Goal: Task Accomplishment & Management: Use online tool/utility

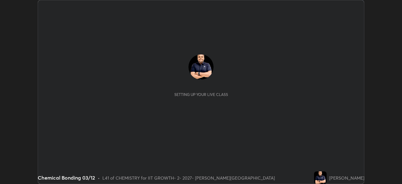
scroll to position [184, 402]
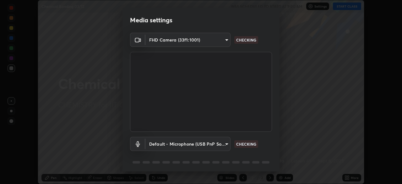
click at [344, 7] on div "Media settings FHD Camera (33f1:1001) d72a1bb9e60a0f1500eb7168ebe876cfbd0ca629c…" at bounding box center [201, 92] width 402 height 184
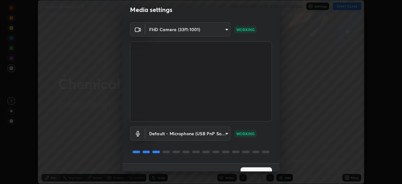
scroll to position [22, 0]
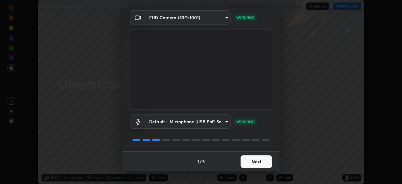
click at [259, 162] on button "Next" at bounding box center [256, 161] width 31 height 13
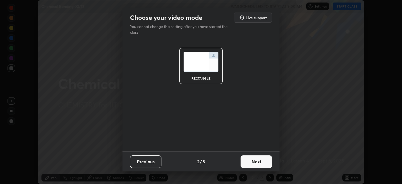
scroll to position [0, 0]
click at [260, 162] on button "Next" at bounding box center [256, 161] width 31 height 13
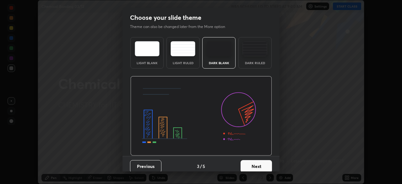
click at [262, 164] on button "Next" at bounding box center [256, 166] width 31 height 13
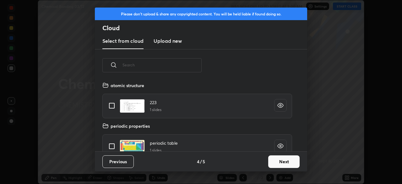
click at [278, 164] on button "Next" at bounding box center [283, 161] width 31 height 13
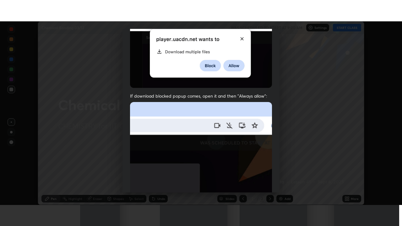
scroll to position [151, 0]
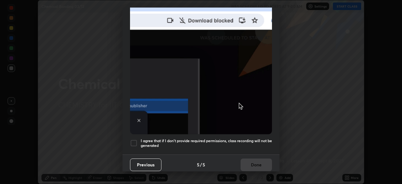
click at [138, 139] on div "I agree that if I don't provide required permissions, class recording will not …" at bounding box center [201, 143] width 142 height 8
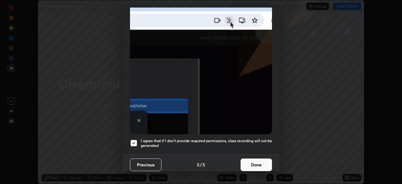
click at [250, 162] on button "Done" at bounding box center [256, 164] width 31 height 13
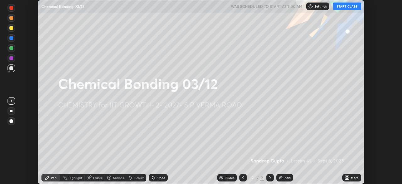
click at [342, 9] on button "START CLASS" at bounding box center [347, 7] width 28 height 8
click at [348, 177] on icon at bounding box center [349, 177] width 2 height 2
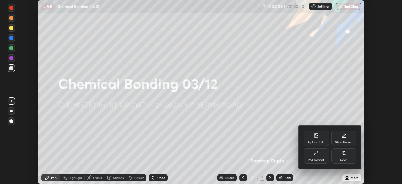
click at [318, 158] on div "Full screen" at bounding box center [317, 159] width 16 height 3
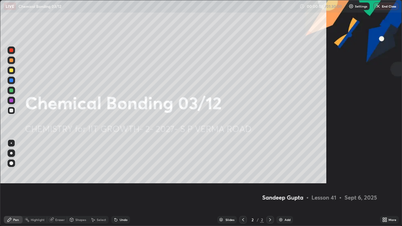
scroll to position [226, 402]
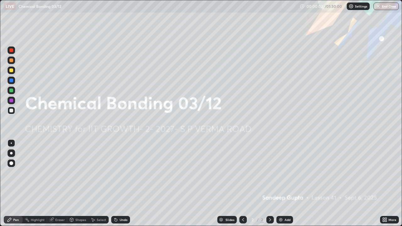
click at [284, 184] on div "Add" at bounding box center [285, 220] width 17 height 8
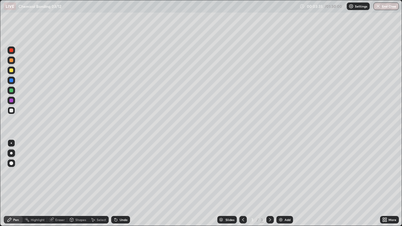
click at [282, 184] on img at bounding box center [281, 220] width 5 height 5
click at [121, 184] on div "Undo" at bounding box center [124, 219] width 8 height 3
click at [123, 184] on div "Undo" at bounding box center [124, 219] width 8 height 3
click at [279, 184] on img at bounding box center [281, 220] width 5 height 5
click at [13, 71] on div at bounding box center [11, 71] width 4 height 4
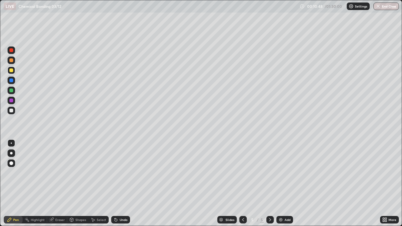
click at [13, 110] on div at bounding box center [11, 111] width 4 height 4
click at [79, 184] on div "Shapes" at bounding box center [80, 219] width 11 height 3
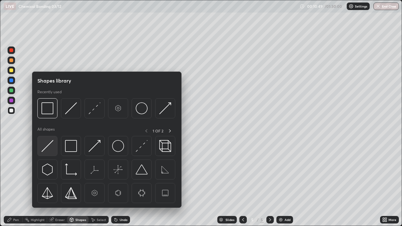
click at [50, 148] on img at bounding box center [47, 146] width 12 height 12
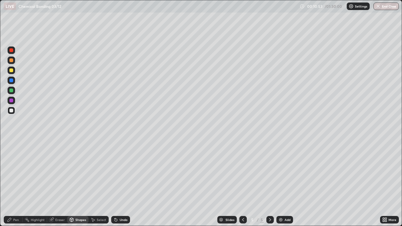
click at [17, 184] on div "Pen" at bounding box center [13, 220] width 19 height 8
click at [118, 184] on div "Undo" at bounding box center [120, 220] width 19 height 8
click at [82, 184] on div "Shapes" at bounding box center [80, 219] width 11 height 3
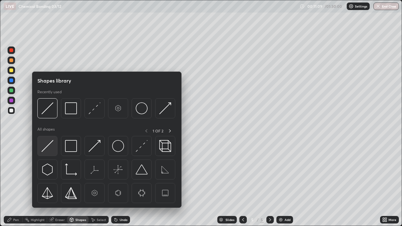
click at [51, 148] on img at bounding box center [47, 146] width 12 height 12
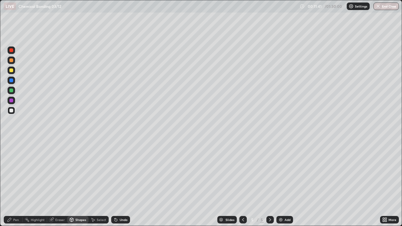
click at [12, 184] on div "Pen" at bounding box center [13, 220] width 19 height 8
click at [74, 184] on div "Shapes" at bounding box center [77, 220] width 21 height 8
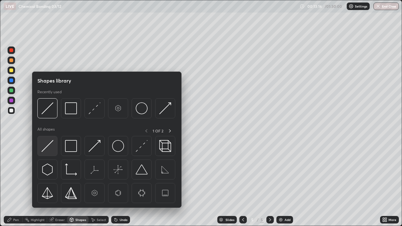
click at [48, 148] on img at bounding box center [47, 146] width 12 height 12
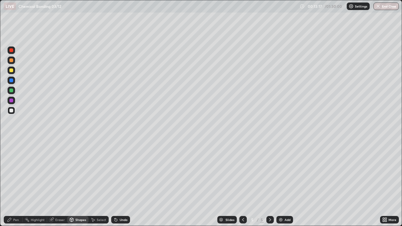
click at [14, 93] on div at bounding box center [12, 91] width 8 height 8
click at [11, 184] on icon at bounding box center [9, 220] width 5 height 5
click at [285, 184] on div "Add" at bounding box center [288, 219] width 6 height 3
click at [15, 71] on div at bounding box center [12, 71] width 8 height 8
click at [79, 184] on div "Shapes" at bounding box center [80, 219] width 11 height 3
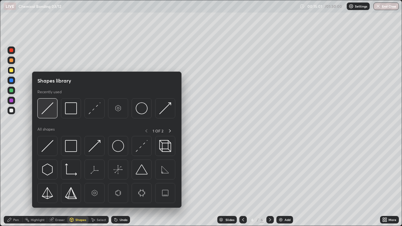
click at [51, 114] on div at bounding box center [47, 108] width 20 height 20
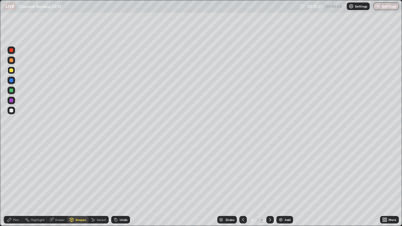
click at [14, 92] on div at bounding box center [12, 91] width 8 height 8
click at [15, 184] on div "Pen" at bounding box center [16, 219] width 6 height 3
click at [120, 184] on div "Undo" at bounding box center [124, 219] width 8 height 3
click at [81, 184] on div "Shapes" at bounding box center [80, 219] width 11 height 3
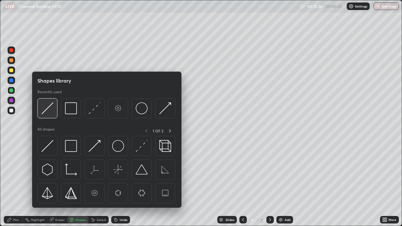
click at [50, 114] on img at bounding box center [47, 108] width 12 height 12
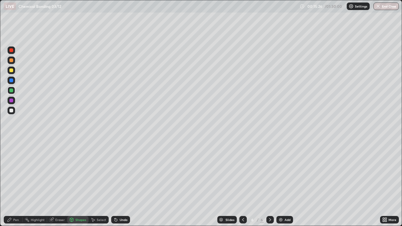
click at [12, 112] on div at bounding box center [11, 111] width 4 height 4
click at [17, 184] on div "Pen" at bounding box center [13, 220] width 19 height 8
click at [79, 184] on div "Shapes" at bounding box center [80, 219] width 11 height 3
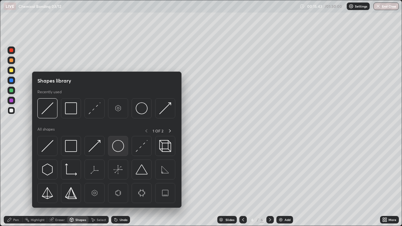
click at [117, 147] on img at bounding box center [118, 146] width 12 height 12
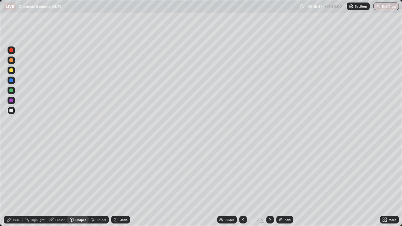
click at [13, 74] on div at bounding box center [12, 71] width 8 height 8
click at [14, 184] on div "Pen" at bounding box center [16, 219] width 6 height 3
click at [79, 184] on div "Shapes" at bounding box center [80, 219] width 11 height 3
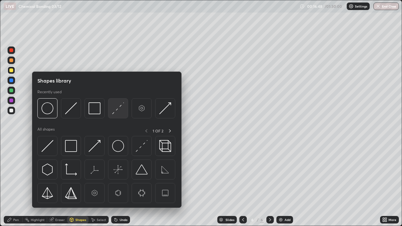
click at [117, 116] on div at bounding box center [118, 108] width 20 height 20
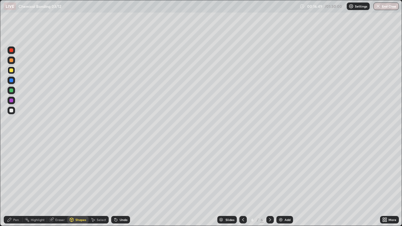
click at [10, 111] on div at bounding box center [11, 111] width 4 height 4
click at [77, 184] on div "Shapes" at bounding box center [80, 219] width 11 height 3
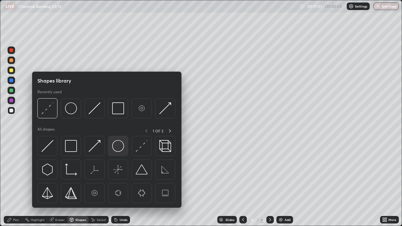
click at [116, 151] on img at bounding box center [118, 146] width 12 height 12
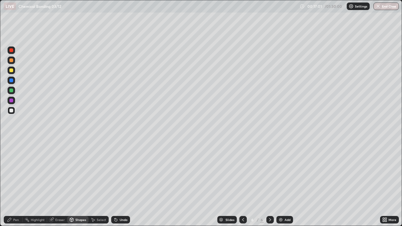
click at [12, 70] on div at bounding box center [11, 71] width 4 height 4
click at [13, 184] on div "Pen" at bounding box center [16, 219] width 6 height 3
click at [122, 184] on div "Undo" at bounding box center [124, 219] width 8 height 3
click at [53, 184] on icon at bounding box center [51, 220] width 5 height 5
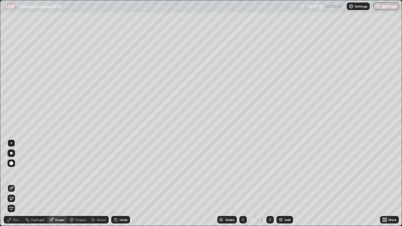
click at [14, 184] on div "Pen" at bounding box center [16, 219] width 6 height 3
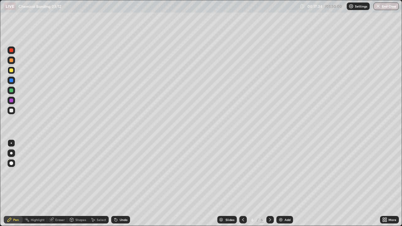
click at [120, 184] on div "Undo" at bounding box center [124, 219] width 8 height 3
click at [78, 184] on div "Shapes" at bounding box center [80, 219] width 11 height 3
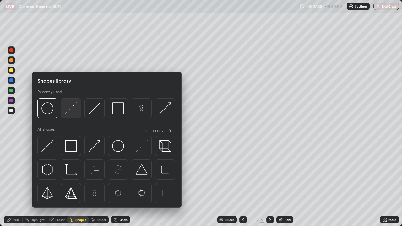
click at [69, 113] on img at bounding box center [71, 108] width 12 height 12
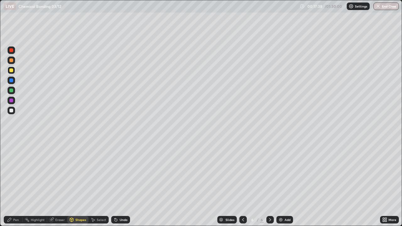
click at [12, 110] on div at bounding box center [11, 111] width 4 height 4
click at [52, 184] on icon at bounding box center [51, 219] width 3 height 3
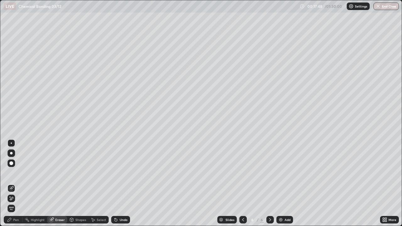
click at [17, 184] on div "Pen" at bounding box center [13, 220] width 19 height 8
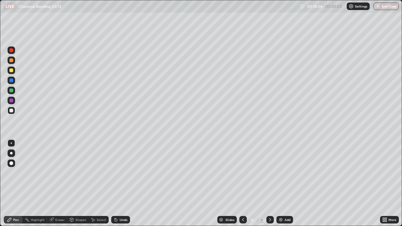
click at [58, 184] on div "Eraser" at bounding box center [59, 219] width 9 height 3
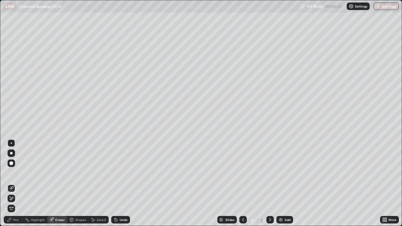
click at [10, 184] on icon at bounding box center [11, 198] width 5 height 5
click at [80, 184] on div "Shapes" at bounding box center [80, 219] width 11 height 3
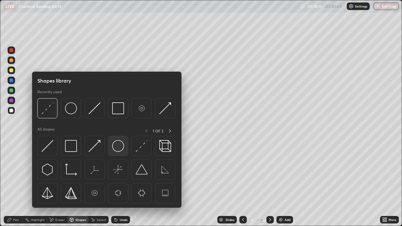
click at [119, 146] on img at bounding box center [118, 146] width 12 height 12
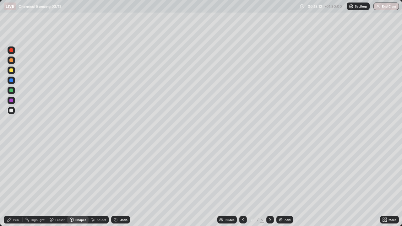
click at [12, 72] on div at bounding box center [11, 71] width 4 height 4
click at [14, 184] on div "Pen" at bounding box center [16, 219] width 6 height 3
click at [14, 113] on div at bounding box center [12, 111] width 8 height 8
click at [283, 184] on div "Add" at bounding box center [285, 220] width 17 height 8
click at [82, 184] on div "Shapes" at bounding box center [80, 219] width 11 height 3
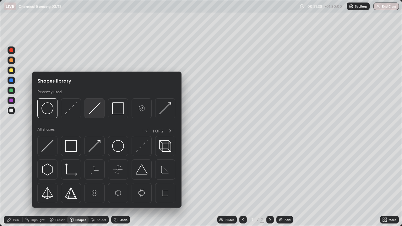
click at [96, 115] on div at bounding box center [95, 108] width 20 height 20
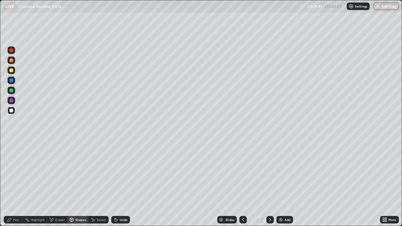
click at [17, 184] on div "Pen" at bounding box center [16, 219] width 6 height 3
click at [12, 71] on div at bounding box center [11, 71] width 4 height 4
click at [80, 184] on div "Shapes" at bounding box center [80, 219] width 11 height 3
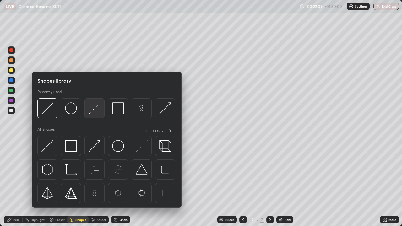
click at [94, 112] on img at bounding box center [95, 108] width 12 height 12
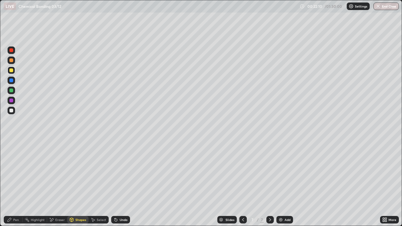
click at [12, 111] on div at bounding box center [11, 111] width 4 height 4
click at [17, 184] on div "Pen" at bounding box center [16, 219] width 6 height 3
click at [13, 71] on div at bounding box center [11, 71] width 4 height 4
click at [75, 184] on div "Shapes" at bounding box center [77, 220] width 21 height 8
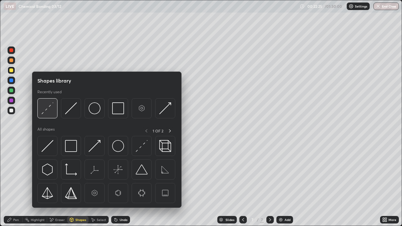
click at [45, 112] on img at bounding box center [47, 108] width 12 height 12
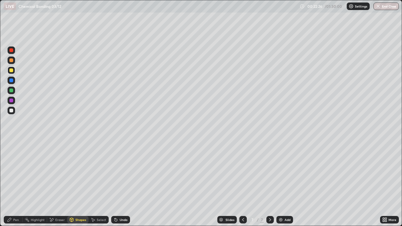
click at [12, 110] on div at bounding box center [11, 111] width 4 height 4
click at [12, 69] on div at bounding box center [11, 71] width 4 height 4
click at [16, 184] on div "Pen" at bounding box center [16, 219] width 6 height 3
click at [243, 184] on icon at bounding box center [243, 220] width 5 height 5
click at [270, 184] on icon at bounding box center [270, 220] width 5 height 5
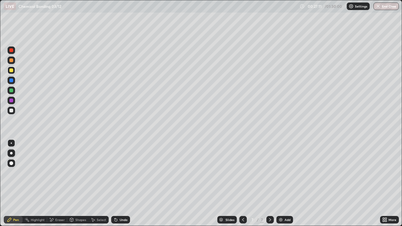
click at [285, 184] on div "Add" at bounding box center [285, 220] width 17 height 8
click at [13, 112] on div at bounding box center [11, 111] width 4 height 4
click at [81, 184] on div "Shapes" at bounding box center [80, 219] width 11 height 3
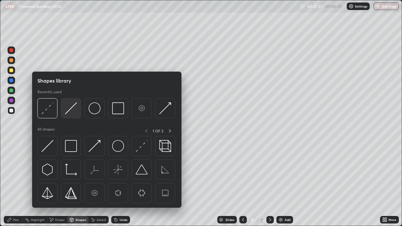
click at [73, 112] on img at bounding box center [71, 108] width 12 height 12
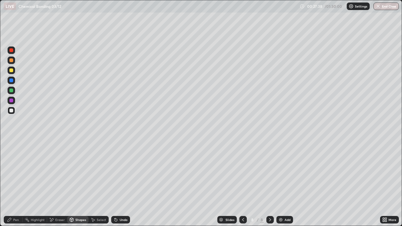
click at [13, 72] on div at bounding box center [11, 71] width 4 height 4
click at [80, 184] on div "Shapes" at bounding box center [80, 219] width 11 height 3
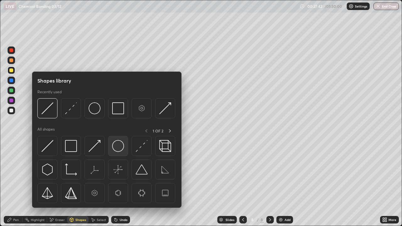
click at [117, 148] on img at bounding box center [118, 146] width 12 height 12
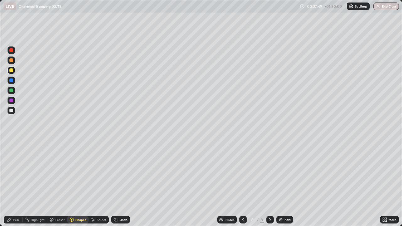
click at [16, 184] on div "Pen" at bounding box center [16, 219] width 6 height 3
click at [76, 184] on div "Shapes" at bounding box center [80, 219] width 11 height 3
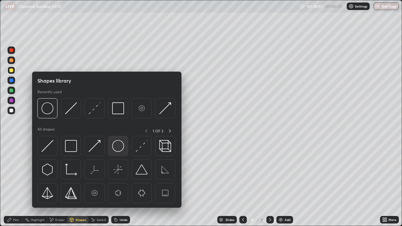
click at [119, 149] on img at bounding box center [118, 146] width 12 height 12
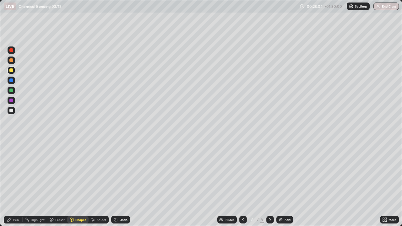
click at [14, 184] on div "Pen" at bounding box center [16, 219] width 6 height 3
click at [13, 110] on div at bounding box center [11, 111] width 4 height 4
click at [96, 184] on div "Select" at bounding box center [99, 220] width 20 height 8
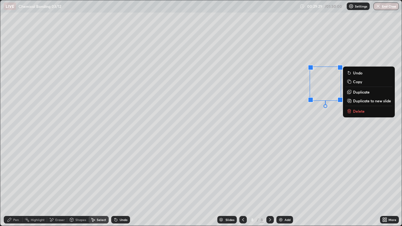
click at [352, 111] on icon at bounding box center [349, 111] width 5 height 5
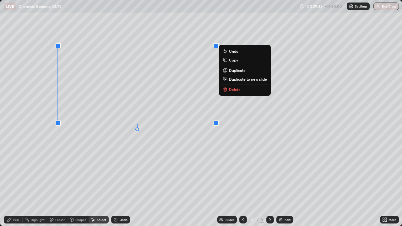
click at [119, 184] on div "Undo" at bounding box center [120, 220] width 19 height 8
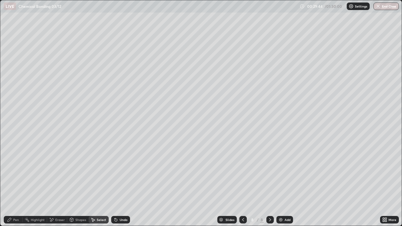
click at [16, 184] on div "Pen" at bounding box center [13, 220] width 19 height 8
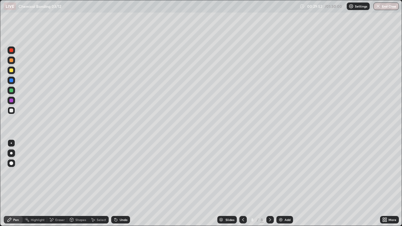
click at [101, 184] on div "Select" at bounding box center [101, 219] width 9 height 3
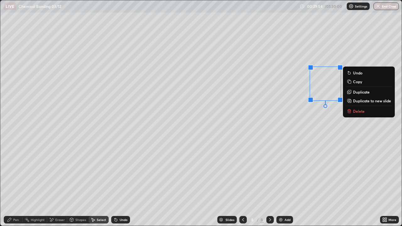
click at [353, 111] on button "Delete" at bounding box center [369, 112] width 47 height 8
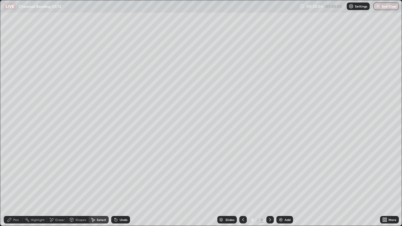
click at [78, 184] on div "Shapes" at bounding box center [77, 220] width 21 height 8
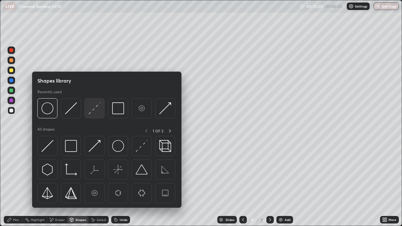
click at [94, 113] on img at bounding box center [95, 108] width 12 height 12
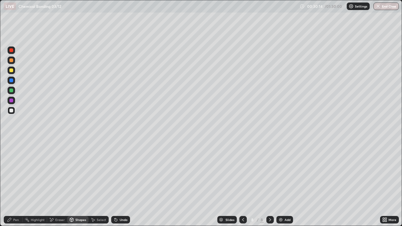
click at [74, 184] on div "Shapes" at bounding box center [77, 220] width 21 height 8
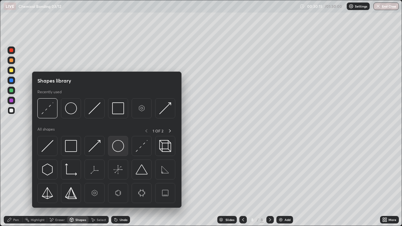
click at [118, 147] on img at bounding box center [118, 146] width 12 height 12
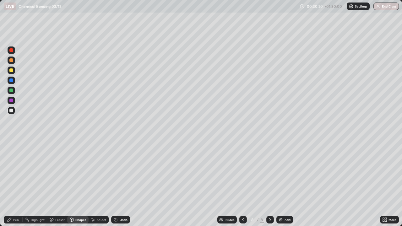
click at [13, 184] on div "Pen" at bounding box center [13, 220] width 19 height 8
click at [75, 184] on div "Shapes" at bounding box center [77, 220] width 21 height 8
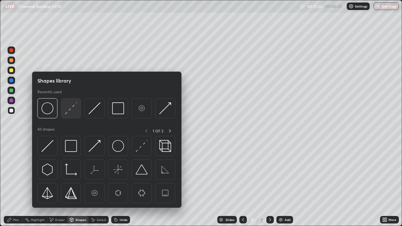
click at [70, 113] on img at bounding box center [71, 108] width 12 height 12
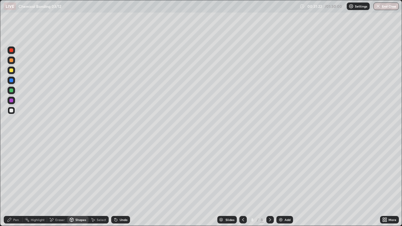
click at [12, 109] on div at bounding box center [11, 111] width 4 height 4
click at [11, 89] on div at bounding box center [11, 91] width 4 height 4
click at [13, 184] on div "Pen" at bounding box center [16, 219] width 6 height 3
click at [285, 184] on div "Add" at bounding box center [288, 219] width 6 height 3
click at [12, 112] on div at bounding box center [11, 111] width 4 height 4
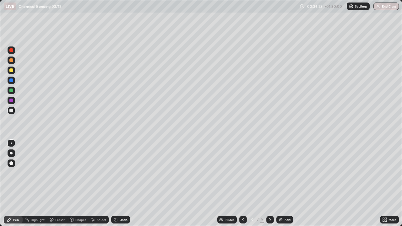
click at [124, 184] on div "Undo" at bounding box center [124, 219] width 8 height 3
click at [79, 184] on div "Shapes" at bounding box center [77, 220] width 21 height 8
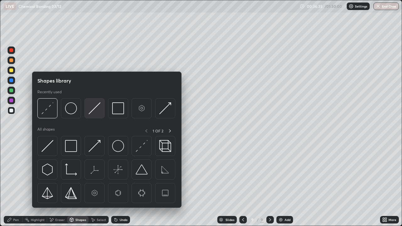
click at [93, 109] on img at bounding box center [95, 108] width 12 height 12
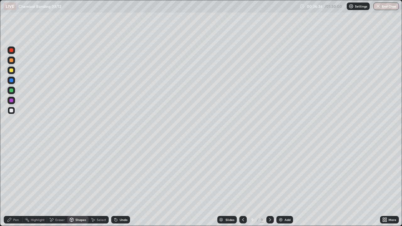
click at [12, 93] on div at bounding box center [12, 91] width 8 height 8
click at [15, 184] on div "Pen" at bounding box center [16, 219] width 6 height 3
click at [15, 109] on div at bounding box center [12, 111] width 8 height 8
click at [76, 184] on div "Shapes" at bounding box center [80, 219] width 11 height 3
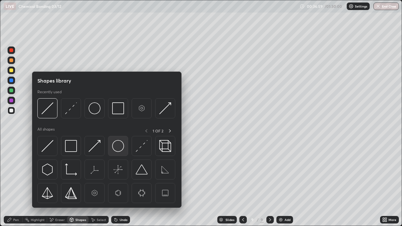
click at [119, 148] on img at bounding box center [118, 146] width 12 height 12
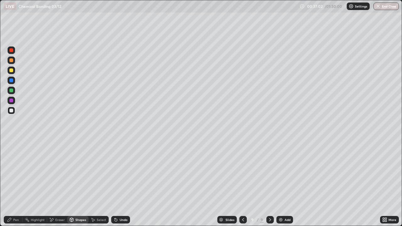
click at [14, 184] on div "Pen" at bounding box center [16, 219] width 6 height 3
click at [10, 91] on div at bounding box center [11, 91] width 4 height 4
click at [78, 184] on div "Shapes" at bounding box center [80, 219] width 11 height 3
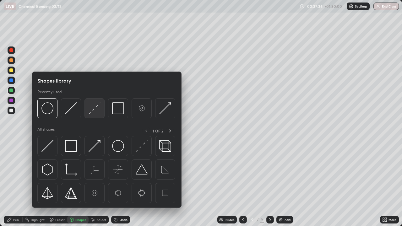
click at [95, 111] on img at bounding box center [95, 108] width 12 height 12
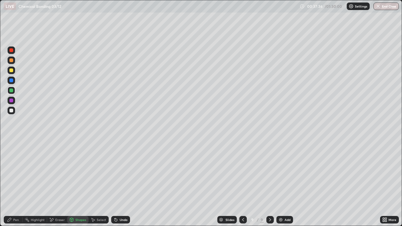
click at [11, 109] on div at bounding box center [11, 111] width 4 height 4
click at [12, 184] on div "Pen" at bounding box center [13, 220] width 19 height 8
click at [12, 184] on icon at bounding box center [9, 220] width 5 height 5
click at [13, 71] on div at bounding box center [11, 71] width 4 height 4
click at [98, 184] on div "Select" at bounding box center [101, 219] width 9 height 3
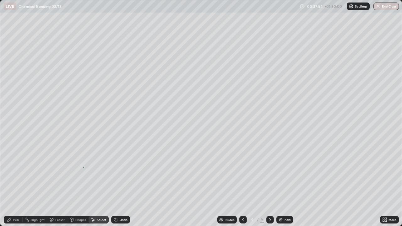
click at [84, 168] on div "0 ° Undo Copy Duplicate Duplicate to new slide Delete" at bounding box center [201, 113] width 402 height 226
click at [78, 184] on div "Shapes" at bounding box center [80, 219] width 11 height 3
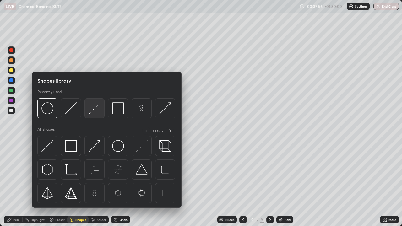
click at [92, 114] on img at bounding box center [95, 108] width 12 height 12
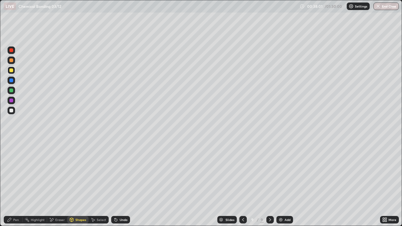
click at [12, 184] on icon at bounding box center [9, 220] width 5 height 5
click at [74, 184] on div "Shapes" at bounding box center [77, 220] width 21 height 8
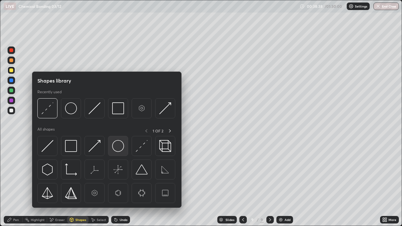
click at [117, 149] on img at bounding box center [118, 146] width 12 height 12
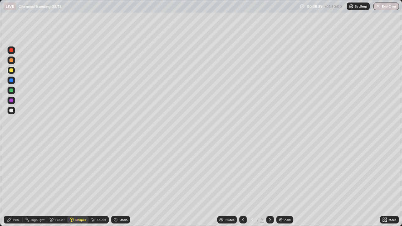
click at [12, 109] on div at bounding box center [12, 111] width 8 height 8
click at [13, 184] on div "Pen" at bounding box center [13, 220] width 19 height 8
click at [76, 184] on div "Shapes" at bounding box center [77, 220] width 21 height 8
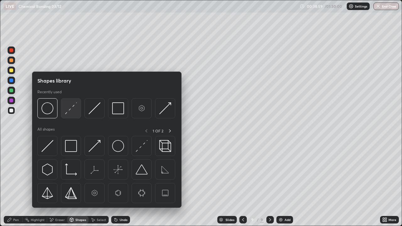
click at [70, 113] on img at bounding box center [71, 108] width 12 height 12
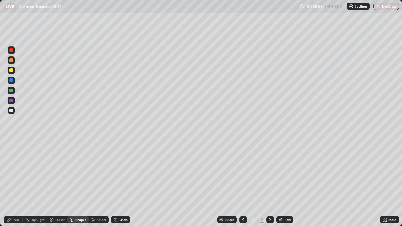
click at [13, 92] on div at bounding box center [11, 91] width 4 height 4
click at [14, 184] on div "Pen" at bounding box center [16, 219] width 6 height 3
click at [122, 184] on div "Undo" at bounding box center [124, 219] width 8 height 3
click at [81, 184] on div "Shapes" at bounding box center [80, 219] width 11 height 3
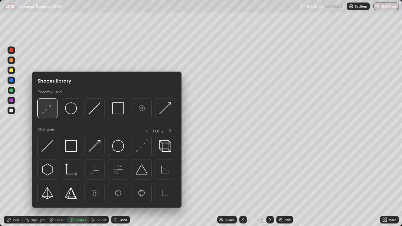
click at [47, 113] on img at bounding box center [47, 108] width 12 height 12
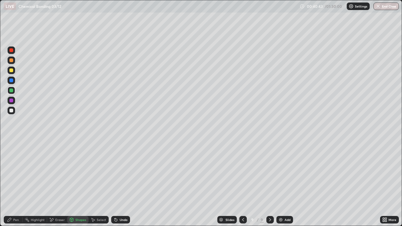
click at [12, 69] on div at bounding box center [11, 71] width 4 height 4
click at [18, 184] on div "Pen" at bounding box center [16, 219] width 6 height 3
click at [281, 184] on img at bounding box center [281, 220] width 5 height 5
click at [80, 184] on div "Shapes" at bounding box center [80, 219] width 11 height 3
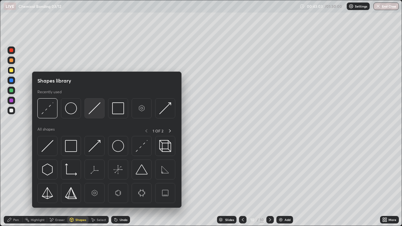
click at [96, 112] on img at bounding box center [95, 108] width 12 height 12
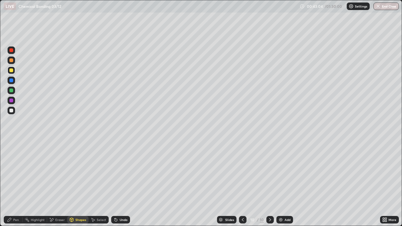
click at [13, 112] on div at bounding box center [11, 111] width 4 height 4
click at [18, 184] on div "Pen" at bounding box center [16, 219] width 6 height 3
click at [80, 184] on div "Shapes" at bounding box center [80, 219] width 11 height 3
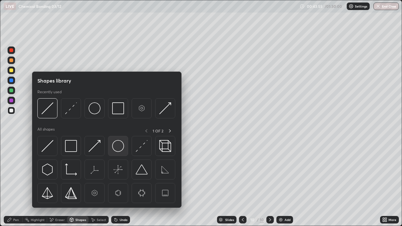
click at [119, 148] on img at bounding box center [118, 146] width 12 height 12
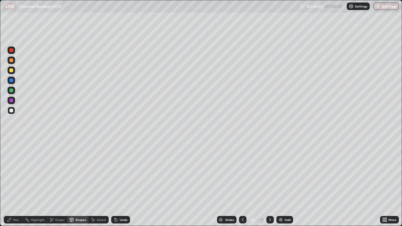
click at [121, 184] on div "Undo" at bounding box center [124, 219] width 8 height 3
click at [101, 184] on div "Select" at bounding box center [101, 219] width 9 height 3
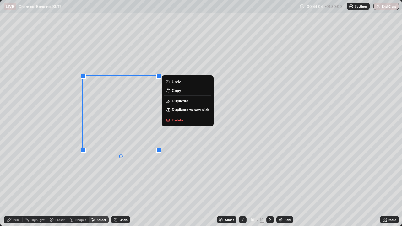
click at [185, 102] on p "Duplicate" at bounding box center [180, 100] width 17 height 5
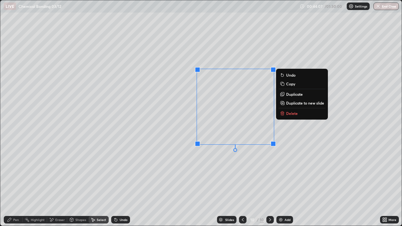
click at [161, 175] on div "0 ° Undo Copy Duplicate Duplicate to new slide Delete" at bounding box center [201, 113] width 402 height 226
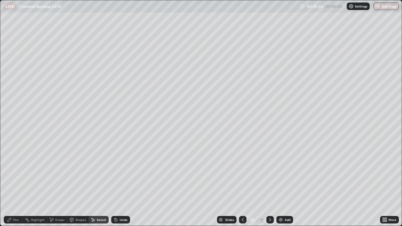
click at [120, 184] on div "Undo" at bounding box center [124, 219] width 8 height 3
click at [15, 184] on div "Pen" at bounding box center [16, 219] width 6 height 3
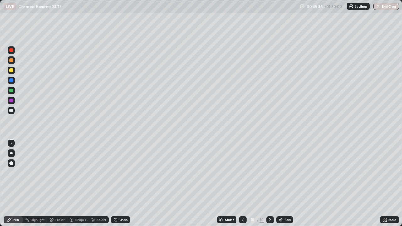
click at [119, 184] on div "Undo" at bounding box center [120, 220] width 19 height 8
click at [97, 184] on div "Select" at bounding box center [101, 219] width 9 height 3
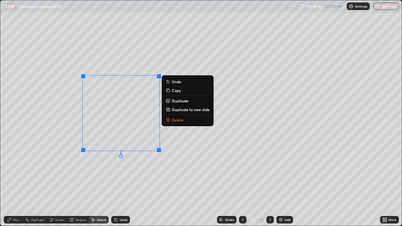
click at [182, 102] on p "Duplicate" at bounding box center [180, 100] width 17 height 5
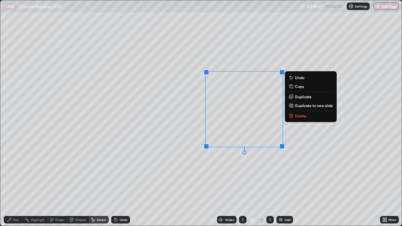
click at [244, 168] on div "0 ° Undo Copy Duplicate Duplicate to new slide Delete" at bounding box center [201, 113] width 402 height 226
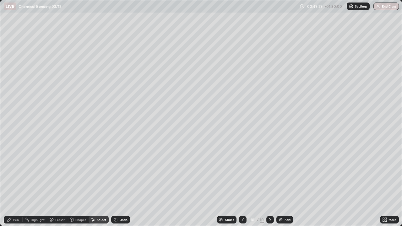
click at [13, 184] on div "Pen" at bounding box center [13, 220] width 19 height 8
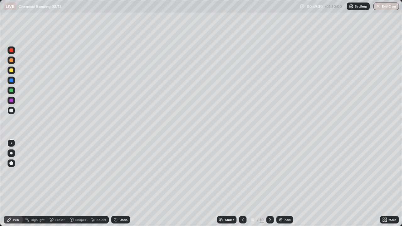
click at [10, 90] on div at bounding box center [11, 91] width 4 height 4
click at [77, 184] on div "Shapes" at bounding box center [80, 219] width 11 height 3
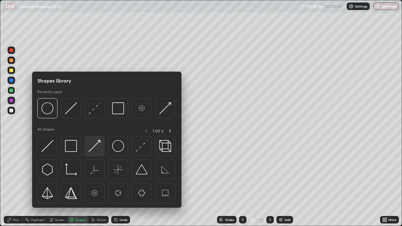
click at [94, 145] on img at bounding box center [95, 146] width 12 height 12
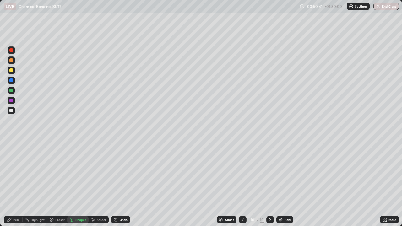
click at [11, 184] on icon at bounding box center [9, 220] width 5 height 5
click at [71, 184] on icon at bounding box center [71, 219] width 3 height 1
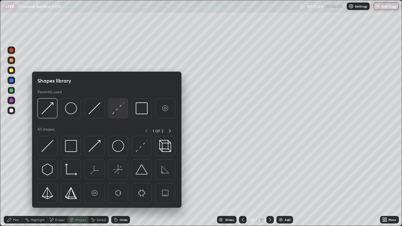
click at [118, 112] on img at bounding box center [118, 108] width 12 height 12
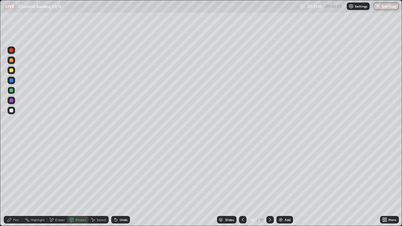
click at [11, 99] on div at bounding box center [11, 101] width 4 height 4
click at [16, 184] on div "Pen" at bounding box center [16, 219] width 6 height 3
click at [12, 111] on div at bounding box center [11, 111] width 4 height 4
click at [125, 184] on div "Undo" at bounding box center [120, 220] width 19 height 8
click at [243, 184] on icon at bounding box center [243, 219] width 2 height 3
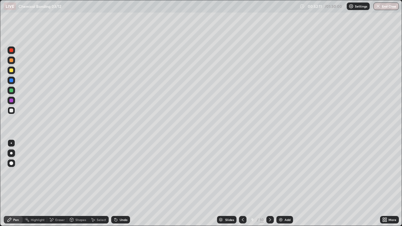
click at [270, 184] on icon at bounding box center [270, 220] width 5 height 5
click at [283, 184] on div "Add" at bounding box center [285, 220] width 17 height 8
click at [55, 184] on div "Eraser" at bounding box center [59, 219] width 9 height 3
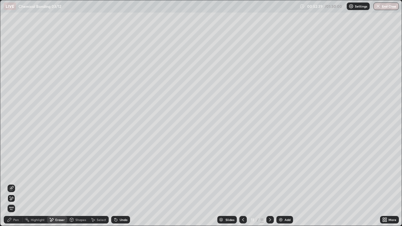
click at [19, 184] on div "Pen" at bounding box center [13, 220] width 19 height 8
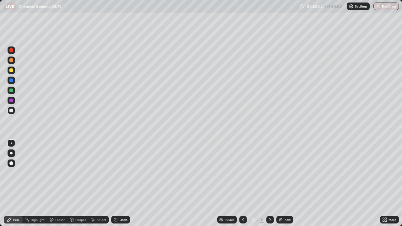
click at [242, 184] on icon at bounding box center [243, 220] width 5 height 5
click at [267, 184] on div at bounding box center [271, 220] width 8 height 8
click at [279, 184] on img at bounding box center [281, 220] width 5 height 5
click at [12, 70] on div at bounding box center [11, 71] width 4 height 4
click at [12, 111] on div at bounding box center [11, 111] width 4 height 4
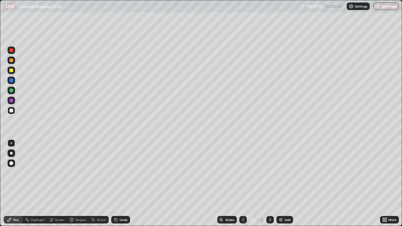
click at [243, 184] on div at bounding box center [244, 220] width 8 height 8
click at [241, 184] on icon at bounding box center [243, 220] width 5 height 5
click at [270, 184] on icon at bounding box center [270, 220] width 5 height 5
click at [269, 184] on icon at bounding box center [270, 220] width 5 height 5
click at [13, 72] on div at bounding box center [12, 71] width 8 height 8
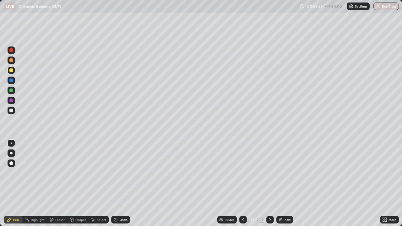
click at [96, 184] on div "Select" at bounding box center [99, 220] width 20 height 8
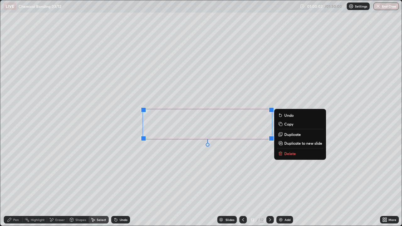
click at [217, 166] on div "0 ° Undo Copy Duplicate Duplicate to new slide Delete" at bounding box center [201, 113] width 402 height 226
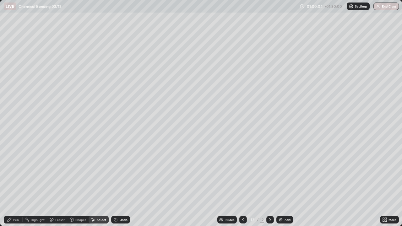
click at [72, 184] on icon at bounding box center [71, 220] width 3 height 4
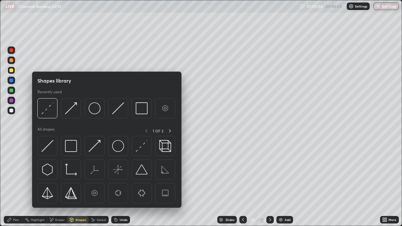
click at [54, 184] on div "Eraser" at bounding box center [57, 220] width 20 height 8
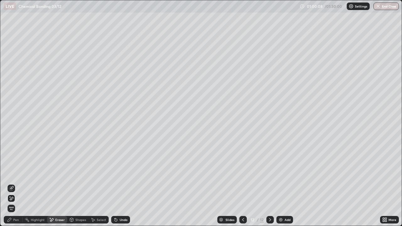
click at [17, 184] on div "Pen" at bounding box center [16, 219] width 6 height 3
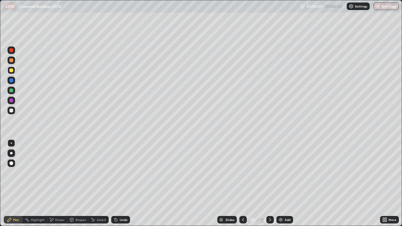
click at [13, 110] on div at bounding box center [11, 111] width 4 height 4
click at [12, 69] on div at bounding box center [11, 71] width 4 height 4
click at [120, 184] on div "Undo" at bounding box center [120, 220] width 19 height 8
click at [12, 110] on div at bounding box center [11, 111] width 4 height 4
click at [287, 184] on div "Add" at bounding box center [288, 219] width 6 height 3
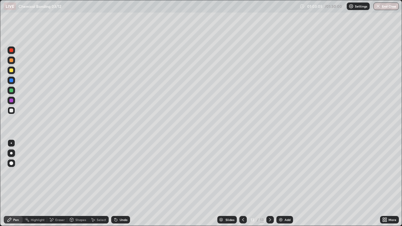
click at [8, 91] on div at bounding box center [12, 91] width 8 height 8
click at [79, 184] on div "Shapes" at bounding box center [77, 220] width 21 height 8
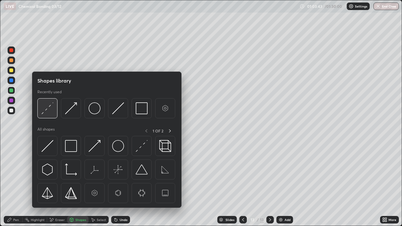
click at [45, 108] on img at bounding box center [47, 108] width 12 height 12
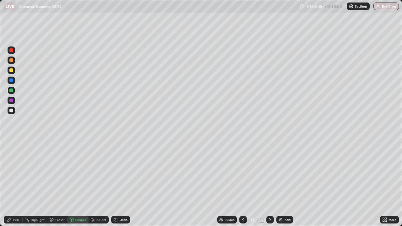
click at [14, 184] on div "Pen" at bounding box center [16, 219] width 6 height 3
click at [13, 110] on div at bounding box center [11, 111] width 4 height 4
click at [56, 184] on div "Eraser" at bounding box center [59, 219] width 9 height 3
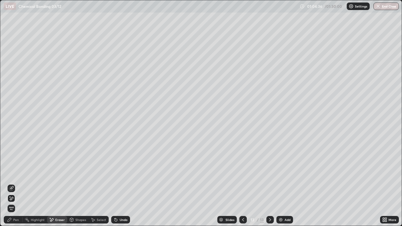
click at [98, 184] on div "Select" at bounding box center [101, 219] width 9 height 3
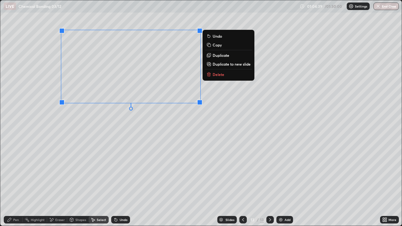
click at [224, 56] on p "Duplicate" at bounding box center [221, 55] width 17 height 5
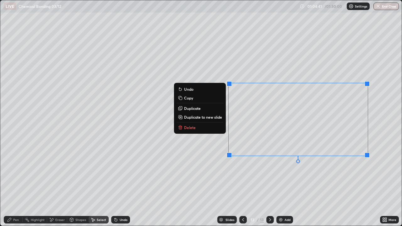
click at [176, 146] on div "0 ° Undo Copy Duplicate Duplicate to new slide Delete" at bounding box center [201, 113] width 402 height 226
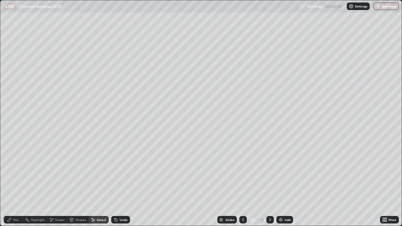
click at [12, 184] on div "Pen" at bounding box center [13, 220] width 19 height 8
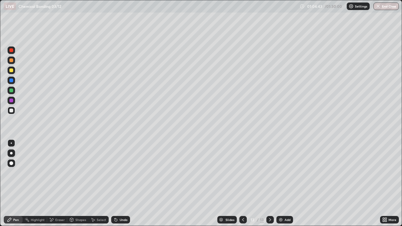
click at [15, 92] on div at bounding box center [12, 91] width 8 height 8
click at [243, 184] on icon at bounding box center [243, 220] width 5 height 5
click at [242, 184] on icon at bounding box center [243, 220] width 5 height 5
click at [243, 184] on icon at bounding box center [243, 220] width 5 height 5
click at [242, 184] on icon at bounding box center [243, 220] width 5 height 5
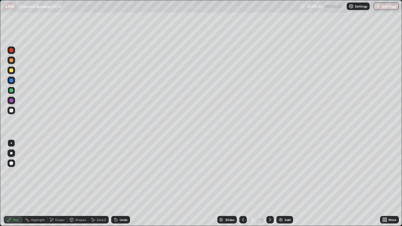
click at [270, 184] on icon at bounding box center [270, 219] width 2 height 3
click at [269, 184] on icon at bounding box center [270, 220] width 5 height 5
click at [273, 184] on div at bounding box center [271, 220] width 8 height 8
click at [286, 184] on div "Add" at bounding box center [288, 219] width 6 height 3
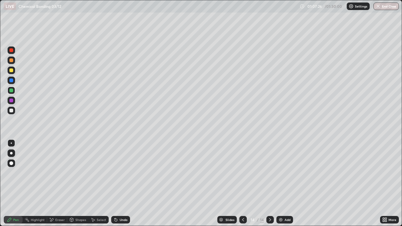
click at [12, 70] on div at bounding box center [11, 71] width 4 height 4
click at [77, 184] on div "Shapes" at bounding box center [80, 219] width 11 height 3
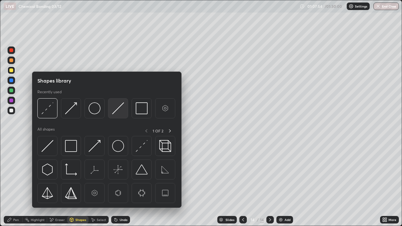
click at [115, 114] on img at bounding box center [118, 108] width 12 height 12
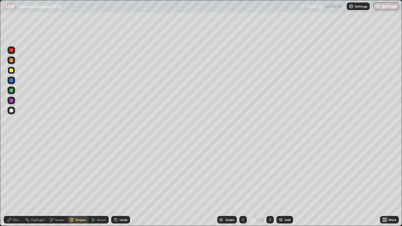
click at [12, 91] on div at bounding box center [11, 91] width 4 height 4
click at [15, 184] on div "Pen" at bounding box center [16, 219] width 6 height 3
click at [14, 110] on div at bounding box center [12, 111] width 8 height 8
click at [12, 70] on div at bounding box center [11, 71] width 4 height 4
click at [11, 111] on div at bounding box center [11, 111] width 4 height 4
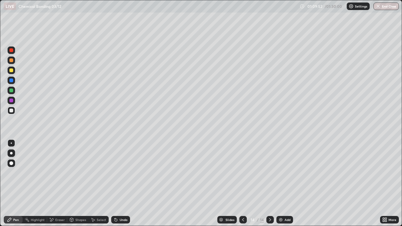
click at [78, 184] on div "Shapes" at bounding box center [80, 219] width 11 height 3
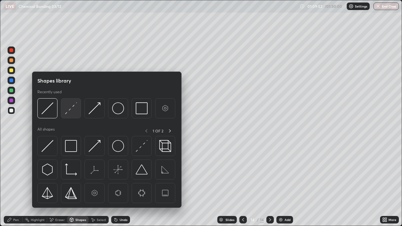
click at [74, 113] on img at bounding box center [71, 108] width 12 height 12
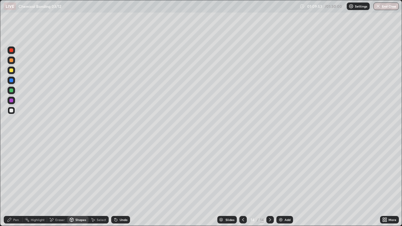
click at [11, 89] on div at bounding box center [11, 91] width 4 height 4
click at [18, 184] on div "Pen" at bounding box center [13, 220] width 19 height 8
click at [117, 184] on icon at bounding box center [115, 220] width 5 height 5
click at [120, 184] on div "Undo" at bounding box center [124, 219] width 8 height 3
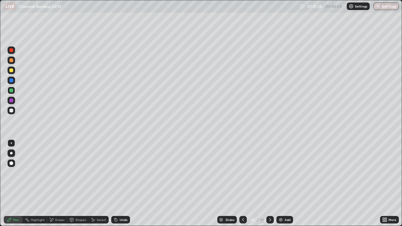
click at [12, 111] on div at bounding box center [11, 111] width 4 height 4
click at [12, 91] on div at bounding box center [11, 91] width 4 height 4
click at [74, 184] on div "Shapes" at bounding box center [77, 220] width 21 height 8
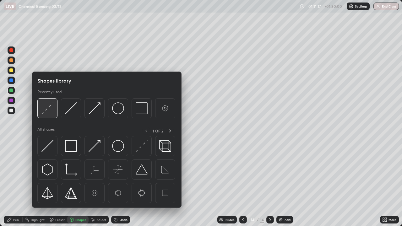
click at [50, 115] on div at bounding box center [47, 108] width 20 height 20
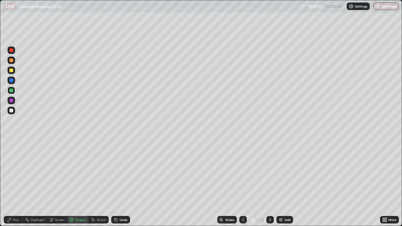
click at [13, 184] on div "Pen" at bounding box center [13, 220] width 19 height 8
click at [281, 184] on img at bounding box center [281, 220] width 5 height 5
click at [12, 112] on div at bounding box center [11, 111] width 4 height 4
click at [123, 184] on div "Undo" at bounding box center [124, 219] width 8 height 3
click at [12, 70] on div at bounding box center [11, 71] width 4 height 4
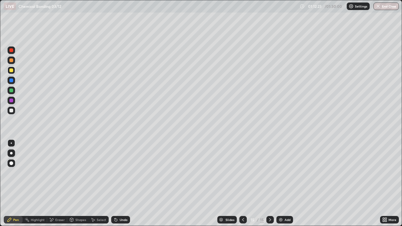
click at [12, 90] on div at bounding box center [11, 91] width 4 height 4
click at [77, 184] on div "Shapes" at bounding box center [80, 219] width 11 height 3
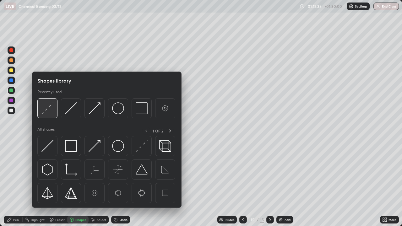
click at [47, 111] on img at bounding box center [47, 108] width 12 height 12
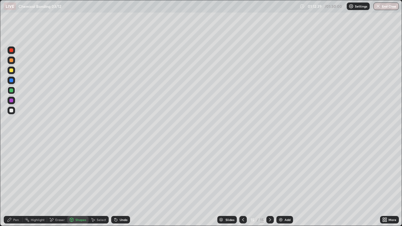
click at [13, 184] on div "Pen" at bounding box center [13, 220] width 19 height 8
click at [14, 110] on div at bounding box center [12, 111] width 8 height 8
click at [81, 184] on div "Shapes" at bounding box center [80, 219] width 11 height 3
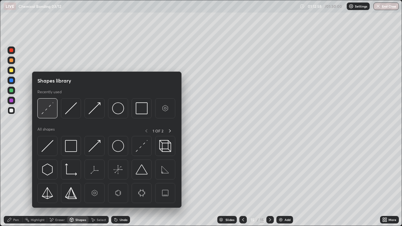
click at [48, 111] on img at bounding box center [47, 108] width 12 height 12
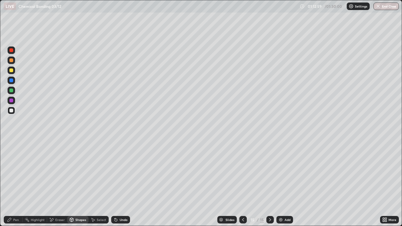
click at [14, 88] on div at bounding box center [12, 91] width 8 height 8
click at [243, 184] on icon at bounding box center [243, 220] width 5 height 5
click at [270, 184] on icon at bounding box center [270, 220] width 5 height 5
click at [14, 184] on div "Pen" at bounding box center [16, 219] width 6 height 3
click at [287, 184] on div "Add" at bounding box center [288, 219] width 6 height 3
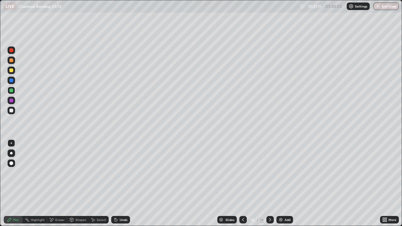
click at [14, 71] on div at bounding box center [12, 71] width 8 height 8
click at [81, 184] on div "Shapes" at bounding box center [80, 219] width 11 height 3
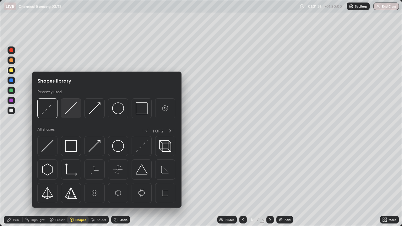
click at [73, 114] on img at bounding box center [71, 108] width 12 height 12
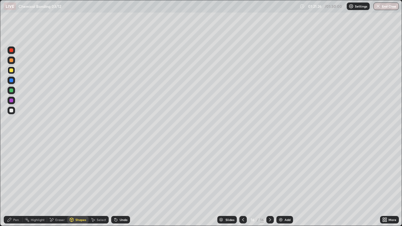
click at [14, 89] on div at bounding box center [12, 91] width 8 height 8
click at [15, 184] on div "Pen" at bounding box center [13, 220] width 19 height 8
click at [80, 184] on div "Shapes" at bounding box center [80, 219] width 11 height 3
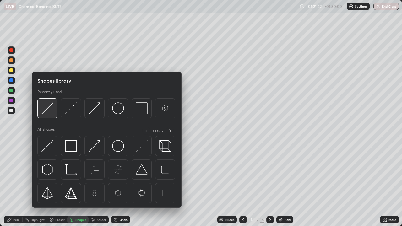
click at [55, 114] on div at bounding box center [47, 108] width 20 height 20
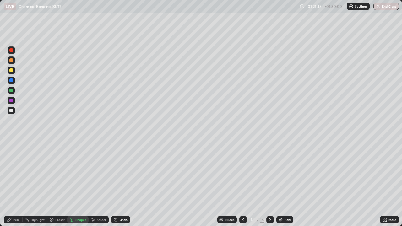
click at [11, 113] on div at bounding box center [12, 111] width 8 height 8
click at [12, 184] on div "Pen" at bounding box center [13, 220] width 19 height 8
click at [77, 184] on div "Shapes" at bounding box center [80, 219] width 11 height 3
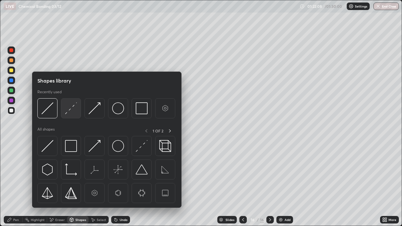
click at [72, 113] on img at bounding box center [71, 108] width 12 height 12
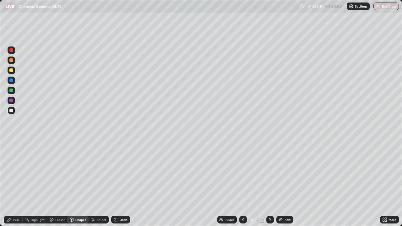
click at [12, 93] on div at bounding box center [12, 91] width 8 height 8
click at [16, 184] on div "Pen" at bounding box center [16, 219] width 6 height 3
click at [12, 89] on div at bounding box center [11, 91] width 4 height 4
click at [82, 184] on div "Shapes" at bounding box center [77, 220] width 21 height 8
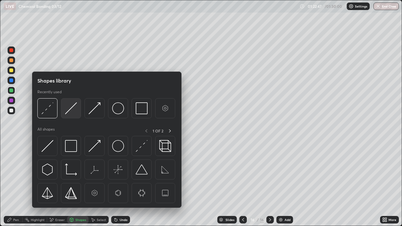
click at [70, 113] on img at bounding box center [71, 108] width 12 height 12
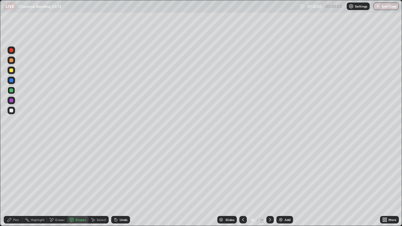
click at [17, 184] on div "Pen" at bounding box center [16, 219] width 6 height 3
click at [12, 111] on div at bounding box center [11, 111] width 4 height 4
click at [57, 184] on div "Eraser" at bounding box center [59, 219] width 9 height 3
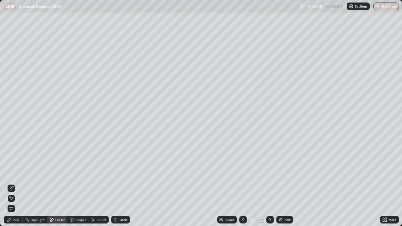
click at [80, 184] on div "Shapes" at bounding box center [80, 219] width 11 height 3
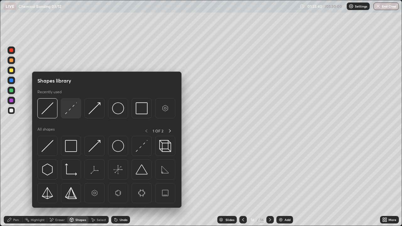
click at [71, 113] on img at bounding box center [71, 108] width 12 height 12
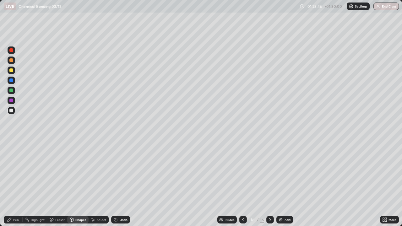
click at [60, 184] on div "Eraser" at bounding box center [57, 220] width 20 height 8
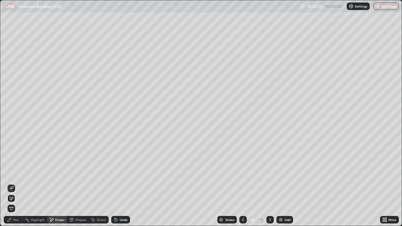
click at [15, 184] on div "Pen" at bounding box center [16, 219] width 6 height 3
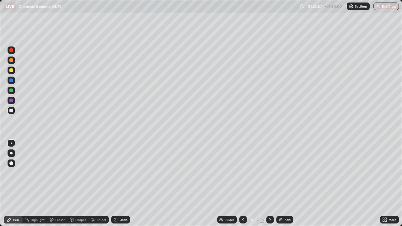
click at [126, 184] on div "Undo" at bounding box center [120, 220] width 19 height 8
click at [81, 184] on div "Shapes" at bounding box center [80, 219] width 11 height 3
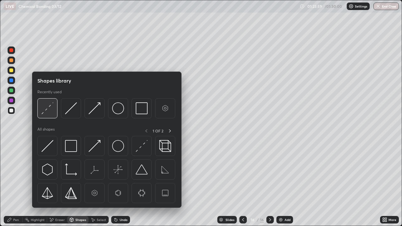
click at [48, 112] on img at bounding box center [47, 108] width 12 height 12
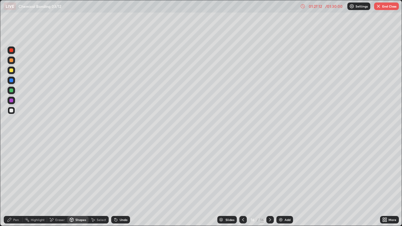
click at [390, 8] on button "End Class" at bounding box center [386, 7] width 25 height 8
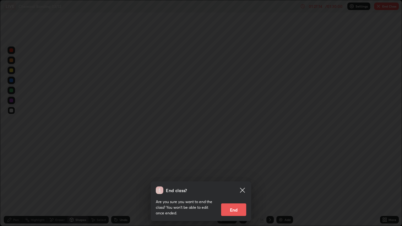
click at [231, 184] on button "End" at bounding box center [233, 210] width 25 height 13
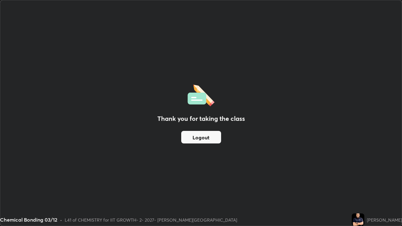
click at [212, 135] on button "Logout" at bounding box center [201, 137] width 40 height 13
